Goal: Find specific page/section: Find specific page/section

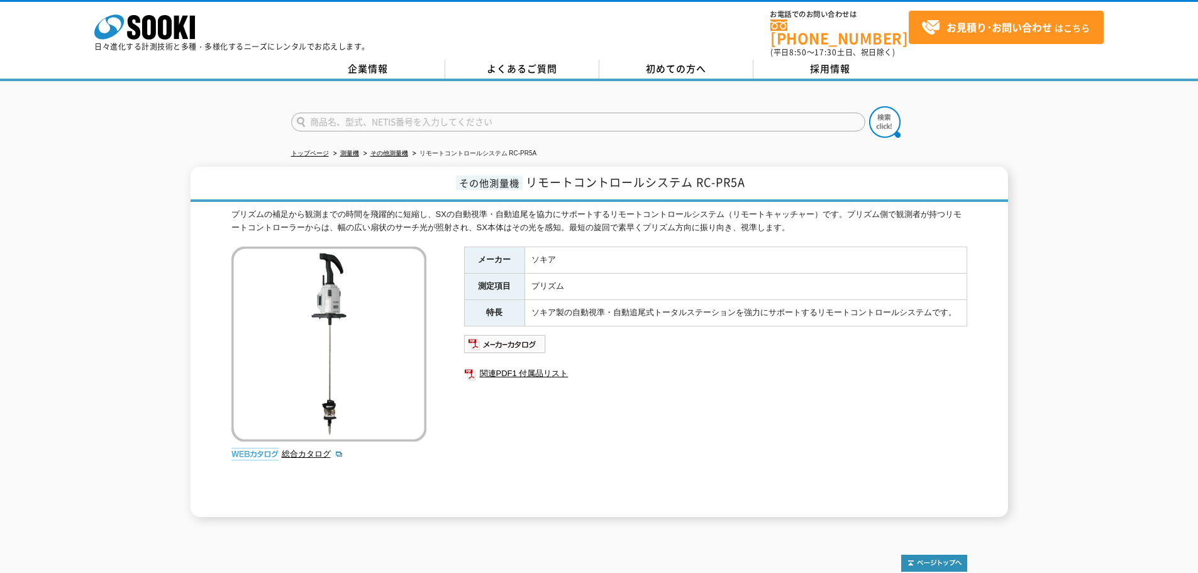
click at [719, 448] on div "メーカー ソキア 測定項目 プリズム 特長 ソキア製の自動視準・自動追尾式トータルステーションを強力にサポートするリモートコントロールシステムです。 関連PD…" at bounding box center [715, 381] width 503 height 270
click at [508, 370] on link "関連PDF1 付属品リスト" at bounding box center [715, 373] width 503 height 16
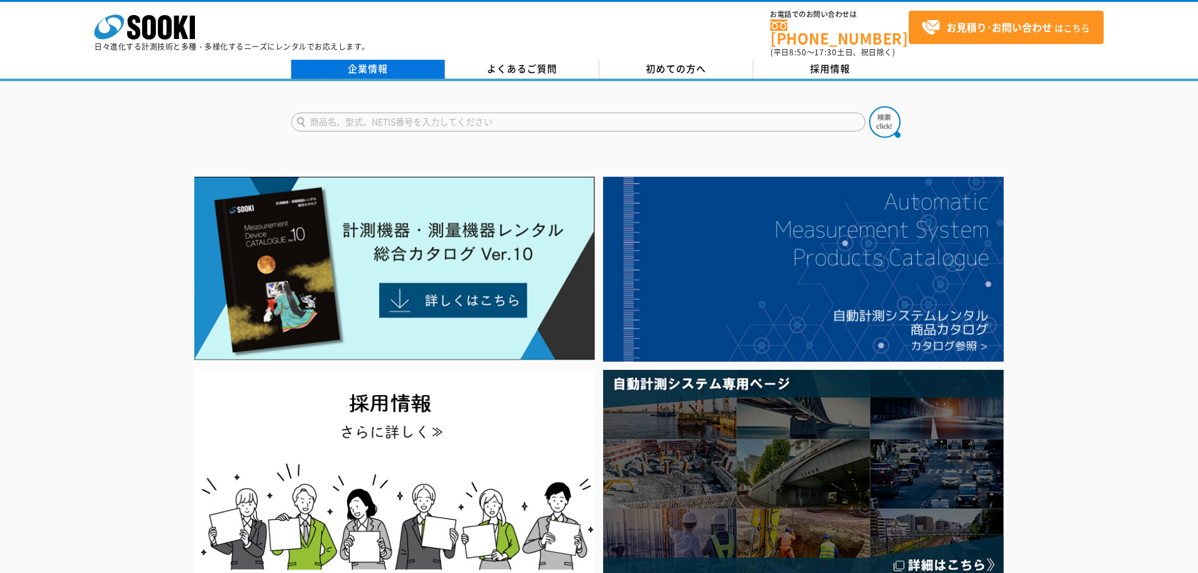
click at [390, 60] on link "企業情報" at bounding box center [368, 69] width 154 height 19
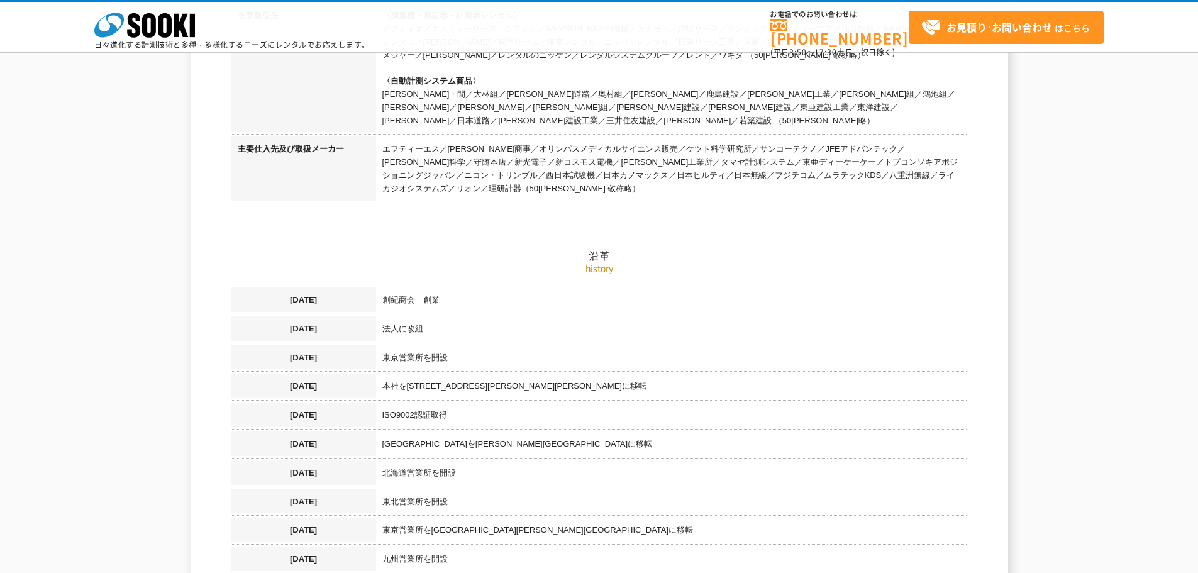
scroll to position [251, 0]
